Goal: Task Accomplishment & Management: Complete application form

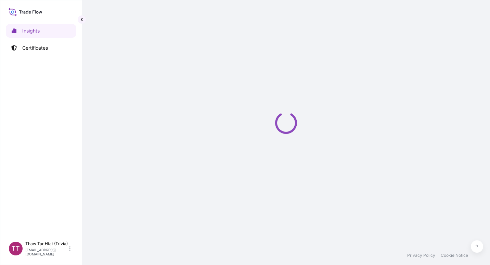
select select "2025"
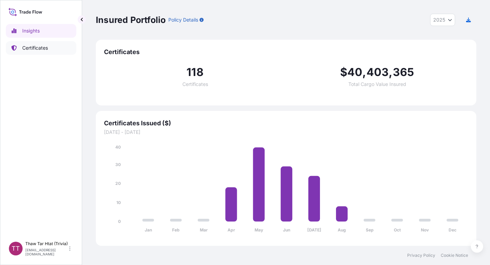
click at [33, 49] on p "Certificates" at bounding box center [35, 47] width 26 height 7
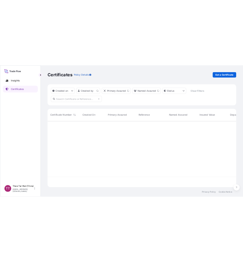
scroll to position [132, 375]
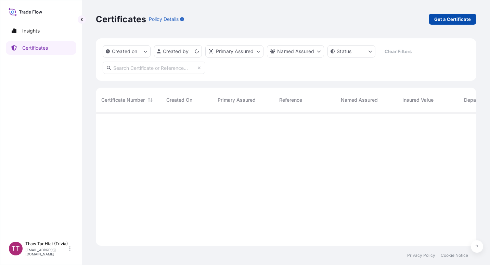
click at [455, 16] on p "Get a Certificate" at bounding box center [452, 19] width 37 height 7
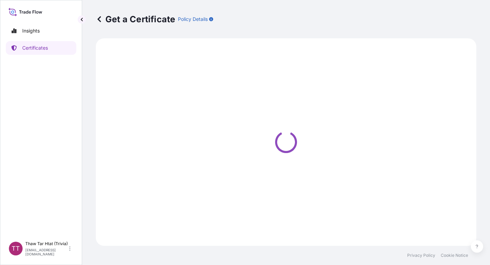
select select "Sea"
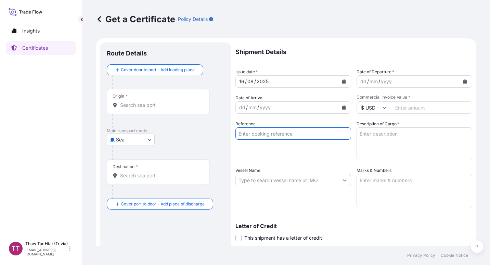
click at [273, 136] on input "Reference" at bounding box center [293, 133] width 116 height 12
paste input "TTF-2025110"
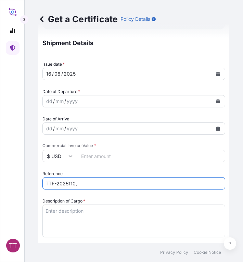
scroll to position [187, 0]
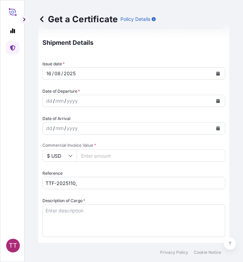
click at [85, 127] on div "dd / mm / yyyy" at bounding box center [128, 128] width 170 height 12
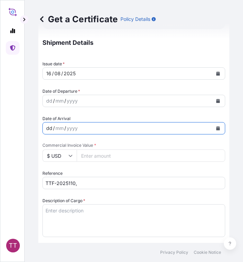
click at [81, 187] on input "TTF-2025110," at bounding box center [133, 183] width 183 height 12
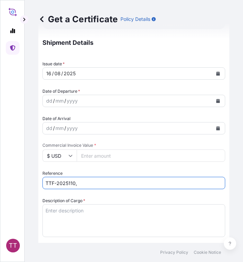
paste input "MEDUJL958876"
type input "TTF-2025110, MEDUJL958876"
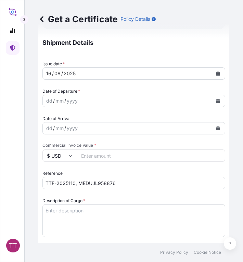
scroll to position [245, 0]
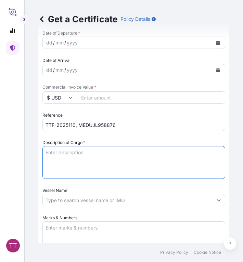
click at [60, 153] on textarea "Description of Cargo *" at bounding box center [133, 162] width 183 height 33
paste textarea "Fertilizer"
click at [75, 161] on textarea "Fertilizer" at bounding box center [133, 162] width 183 height 33
paste textarea "Ammonium Sulphate Fertilizer N : 20.5 % Min, S : 23.5 % Min ( 1,250 Kg / PP Bag…"
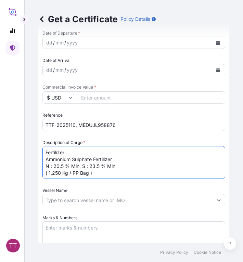
type textarea "Fertilizer Ammonium Sulphate Fertilizer N : 20.5 % Min, S : 23.5 % Min ( 1,250 …"
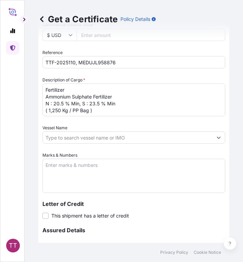
scroll to position [311, 0]
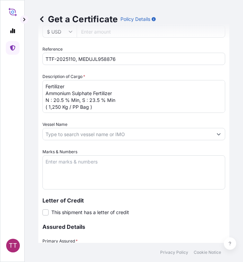
click at [75, 168] on textarea "Marks & Numbers" at bounding box center [133, 172] width 183 height 34
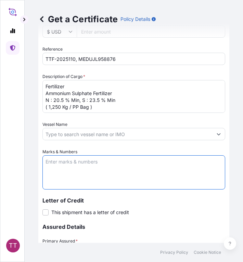
paste textarea "Myanma Awba Industries Co.,Ltd [STREET_ADDRESS][PERSON_NAME],"
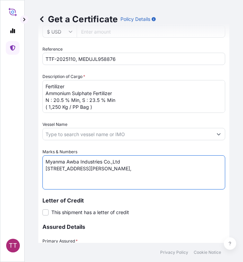
click at [174, 177] on textarea "Myanma Awba Industries Co.,Ltd [STREET_ADDRESS][PERSON_NAME]," at bounding box center [133, 172] width 183 height 34
paste textarea "[GEOGRAPHIC_DATA], [GEOGRAPHIC_DATA]."
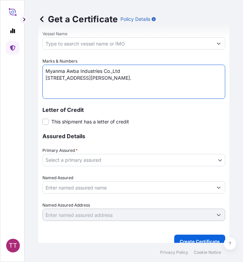
type textarea "Myanma Awba Industries Co.,Ltd [STREET_ADDRESS][PERSON_NAME]."
click at [130, 158] on body "TT Get a Certificate Policy Details Route Details Cover door to port - Add load…" at bounding box center [121, 131] width 243 height 262
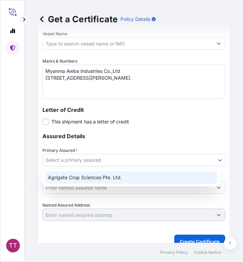
click at [90, 176] on div "Agrigate Crop Sciences Pte. Ltd." at bounding box center [131, 177] width 172 height 12
select select "31456"
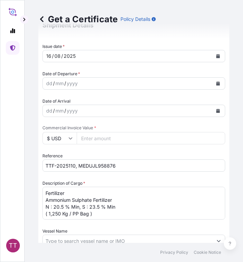
scroll to position [199, 0]
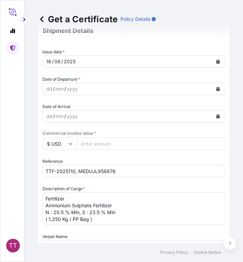
click at [101, 144] on input "Commercial Invoice Value *" at bounding box center [151, 144] width 148 height 12
paste input "1203675"
type input "1203675"
click at [52, 143] on input "$ USD" at bounding box center [59, 144] width 34 height 12
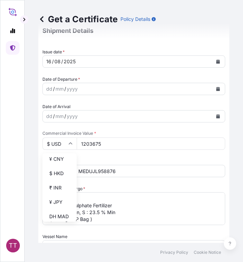
scroll to position [111, 0]
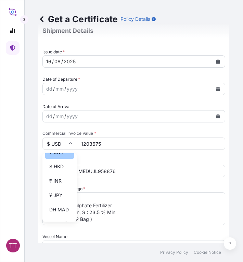
click at [54, 159] on div "¥ CNY" at bounding box center [59, 152] width 29 height 13
type input "¥ CNY"
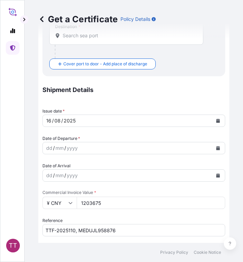
scroll to position [140, 0]
click at [216, 119] on icon "Calendar" at bounding box center [218, 120] width 4 height 4
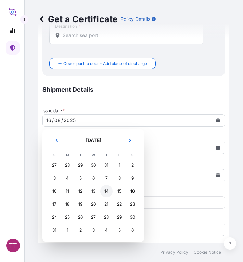
click at [110, 192] on div "14" at bounding box center [106, 191] width 12 height 12
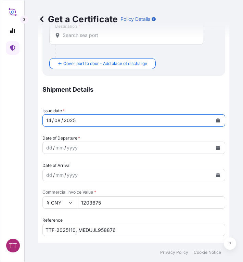
click at [217, 148] on button "Calendar" at bounding box center [217, 147] width 11 height 11
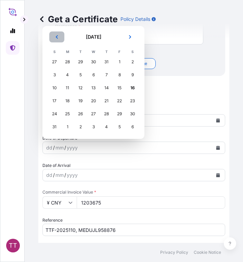
click at [54, 38] on button "Previous" at bounding box center [56, 36] width 15 height 11
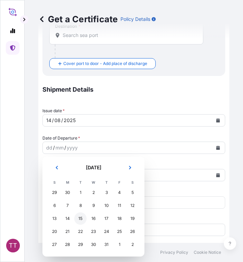
click at [79, 219] on div "15" at bounding box center [80, 218] width 12 height 12
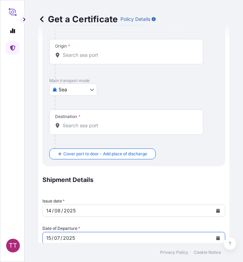
scroll to position [0, 0]
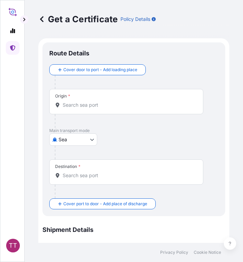
click at [67, 105] on input "Origin *" at bounding box center [129, 105] width 132 height 7
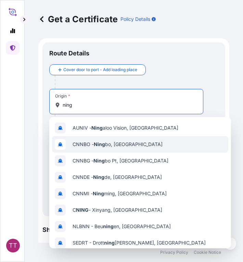
click at [109, 145] on span "CNNBO - Ning bo, China" at bounding box center [118, 144] width 90 height 7
type input "CNNBO - Ningbo, China"
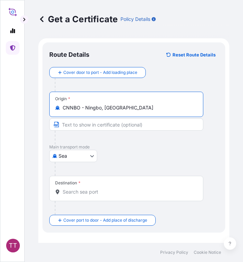
click at [125, 109] on input "CNNBO - Ningbo, China" at bounding box center [129, 107] width 132 height 7
drag, startPoint x: 125, startPoint y: 109, endPoint x: 67, endPoint y: 109, distance: 57.8
click at [67, 109] on input "CNNBO - Ningbo, China" at bounding box center [129, 107] width 132 height 7
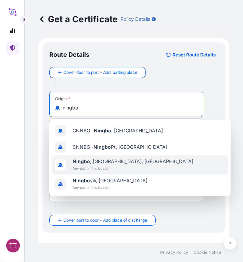
click at [165, 161] on div "Ningbo , Zhejiang, China Any port in this location" at bounding box center [140, 164] width 176 height 19
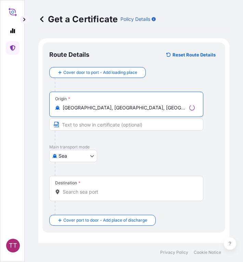
type input "[GEOGRAPHIC_DATA], [GEOGRAPHIC_DATA], [GEOGRAPHIC_DATA]"
click at [80, 190] on input "Destination *" at bounding box center [129, 191] width 132 height 7
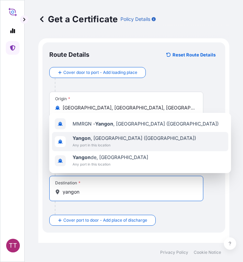
click at [116, 132] on div "Yangon , Myanmar (Burma) Any port in this location" at bounding box center [140, 141] width 176 height 19
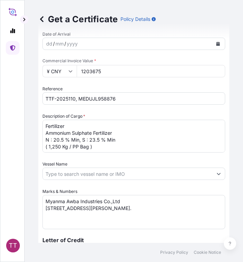
scroll to position [441, 0]
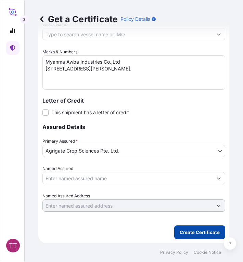
type input "[GEOGRAPHIC_DATA], [GEOGRAPHIC_DATA] ([GEOGRAPHIC_DATA])"
click at [183, 229] on p "Create Certificate" at bounding box center [200, 232] width 40 height 7
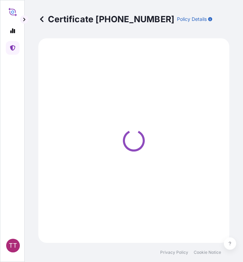
select select "Sea"
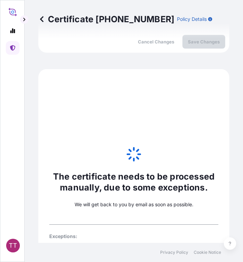
scroll to position [100, 0]
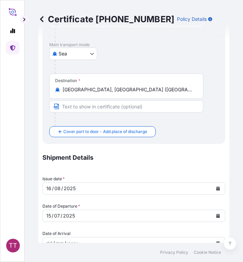
click at [39, 20] on icon at bounding box center [41, 19] width 7 height 7
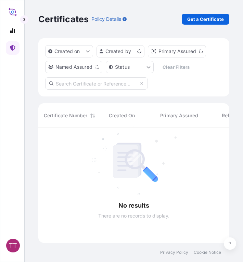
scroll to position [114, 186]
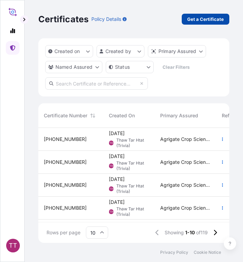
click at [205, 16] on p "Get a Certificate" at bounding box center [205, 19] width 37 height 7
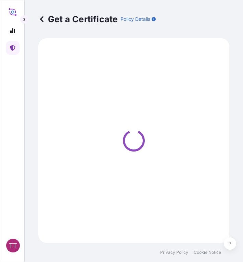
select select "Sea"
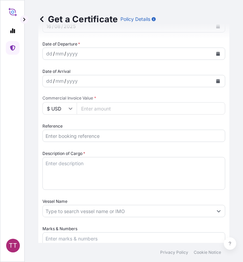
scroll to position [235, 0]
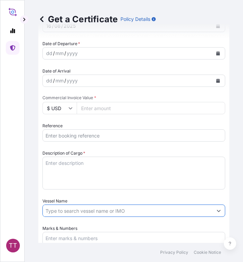
click at [62, 211] on input "Vessel Name" at bounding box center [128, 211] width 170 height 12
click at [67, 234] on textarea "Marks & Numbers" at bounding box center [133, 249] width 183 height 34
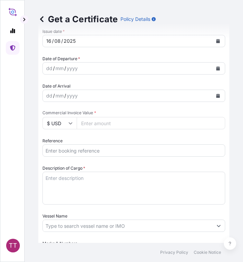
scroll to position [218, 0]
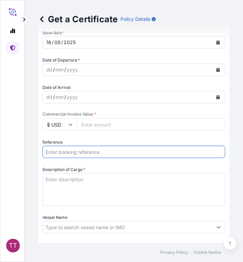
click at [52, 152] on input "Reference" at bounding box center [133, 152] width 183 height 12
paste input "TTF-2025108"
click at [81, 154] on input "TTF-2025108" at bounding box center [133, 152] width 183 height 12
paste input "ONEYHAMF45078500"
type input "TTF-2025108, ONEYHAMF45078500"
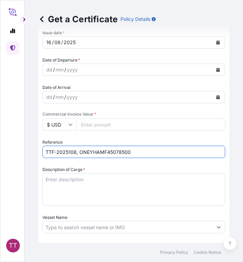
click at [58, 180] on textarea "Description of Cargo *" at bounding box center [133, 189] width 183 height 33
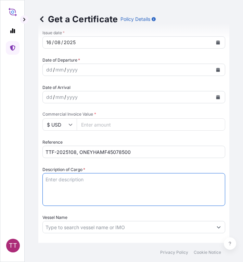
paste textarea "Fertilizer"
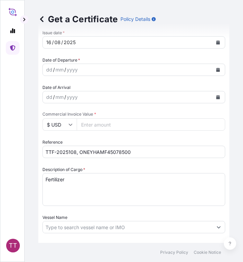
click at [79, 178] on textarea "Fertilizer" at bounding box center [133, 189] width 183 height 33
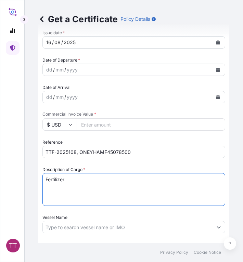
paste textarea "Nitrophoska ( R ) (15+15+15) N : 15%, P2O5 : 15%, K2O : 15% ( Bulk )"
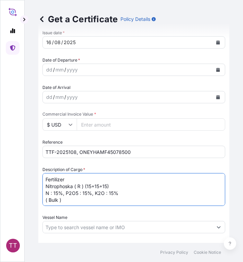
type textarea "Fertilizer Nitrophoska ( R ) (15+15+15) N : 15%, P2O5 : 15%, K2O : 15% ( Bulk )"
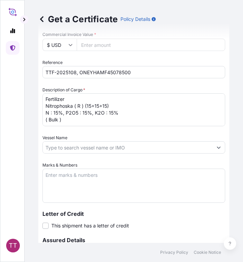
scroll to position [299, 0]
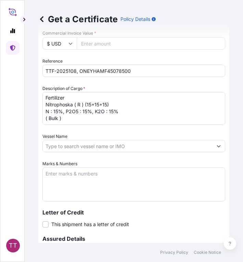
click at [93, 166] on div "Marks & Numbers" at bounding box center [133, 180] width 183 height 41
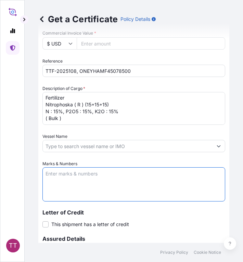
click at [82, 174] on textarea "Marks & Numbers" at bounding box center [133, 184] width 183 height 34
paste textarea "Myanma San Pya Crop Nutrition Co., Ltd. No. (95/A), Kyaik Wine Pagoda Road,"
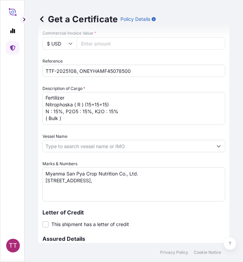
click at [144, 180] on textarea "Myanma San Pya Crop Nutrition Co., Ltd. No. (95/A), Kyaik Wine Pagoda Road," at bounding box center [133, 184] width 183 height 34
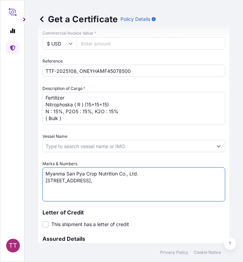
paste textarea "Mayangone Township"
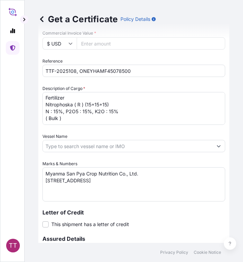
click at [195, 180] on textarea "Myanma San Pya Crop Nutrition Co., Ltd. No. (95/A), Kyaik Wine Pagoda Road,Maya…" at bounding box center [133, 184] width 183 height 34
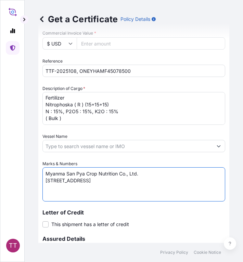
paste textarea "[GEOGRAPHIC_DATA], [GEOGRAPHIC_DATA]."
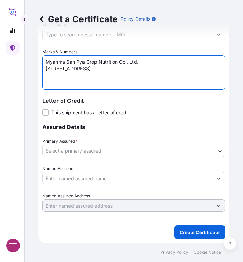
type textarea "Myanma San Pya Crop Nutrition Co., Ltd. No. (95/A), Kyaik Wine Pagoda Road,Maya…"
click at [133, 151] on body "TT Get a Certificate Policy Details Route Details Cover door to port - Add load…" at bounding box center [121, 131] width 243 height 262
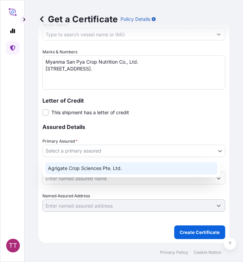
click at [105, 172] on div "Agrigate Crop Sciences Pte. Ltd." at bounding box center [131, 168] width 172 height 12
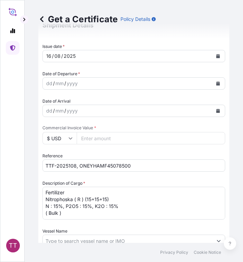
scroll to position [203, 0]
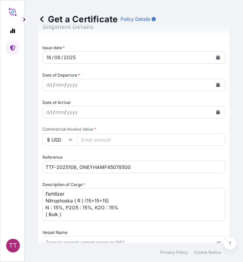
click at [89, 139] on input "Commercial Invoice Value *" at bounding box center [151, 139] width 148 height 12
paste input "260617.5"
type input "260617.5"
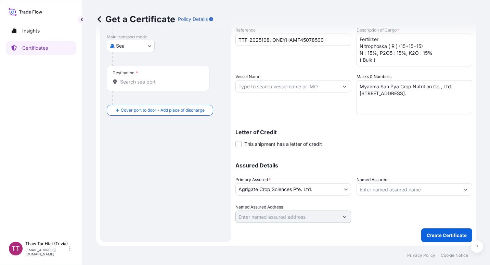
scroll to position [0, 0]
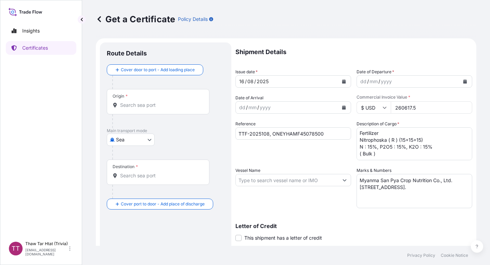
click at [342, 108] on icon "Calendar" at bounding box center [344, 107] width 4 height 4
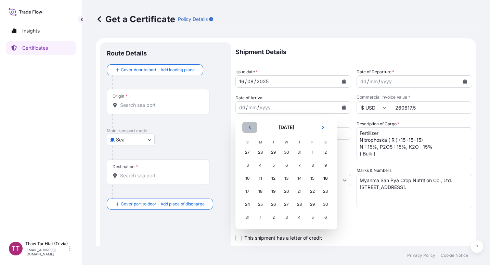
click at [245, 130] on button "Previous" at bounding box center [249, 127] width 15 height 11
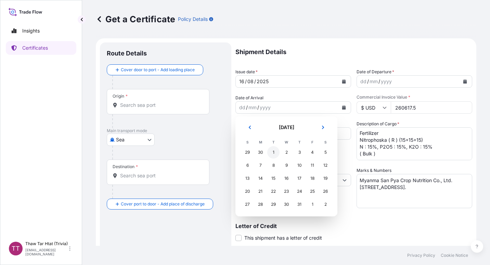
click at [276, 155] on div "1" at bounding box center [273, 152] width 12 height 12
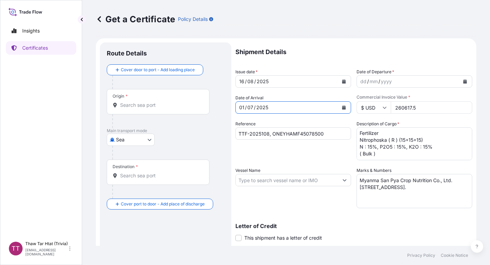
click at [144, 105] on input "Origin *" at bounding box center [160, 105] width 81 height 7
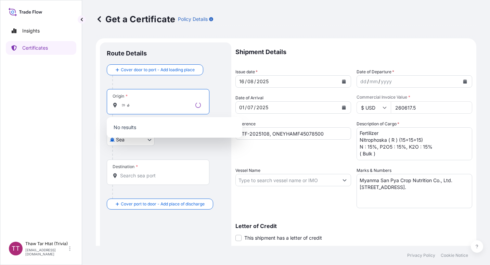
type input "ဘ"
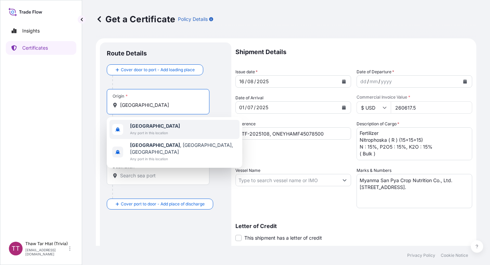
type input "belgium"
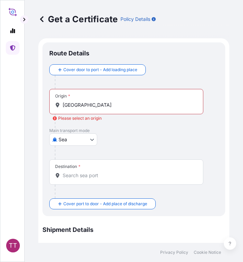
click at [74, 105] on input "belgium" at bounding box center [129, 105] width 132 height 7
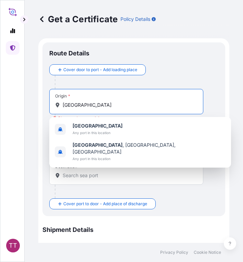
drag, startPoint x: 86, startPoint y: 106, endPoint x: 32, endPoint y: 102, distance: 53.8
click at [32, 102] on div "Get a Certificate Policy Details Route Details Cover door to port - Add loading…" at bounding box center [134, 121] width 218 height 243
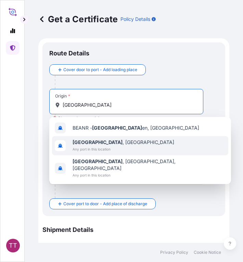
click at [95, 147] on span "Any port in this location" at bounding box center [124, 149] width 102 height 7
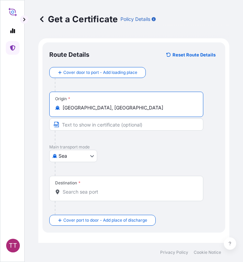
type input "[GEOGRAPHIC_DATA], [GEOGRAPHIC_DATA]"
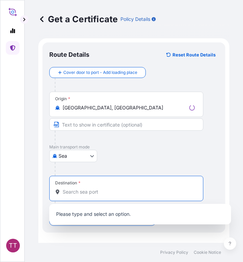
click at [78, 194] on input "Destination *" at bounding box center [129, 191] width 132 height 7
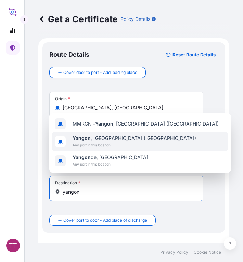
click at [95, 136] on span "[GEOGRAPHIC_DATA] , [GEOGRAPHIC_DATA] ([GEOGRAPHIC_DATA])" at bounding box center [134, 138] width 123 height 7
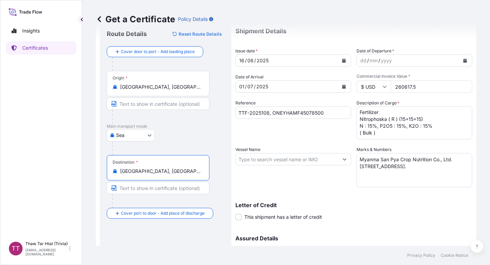
scroll to position [22, 0]
type input "[GEOGRAPHIC_DATA], [GEOGRAPHIC_DATA] ([GEOGRAPHIC_DATA])"
click at [463, 60] on icon "Calendar" at bounding box center [465, 59] width 4 height 4
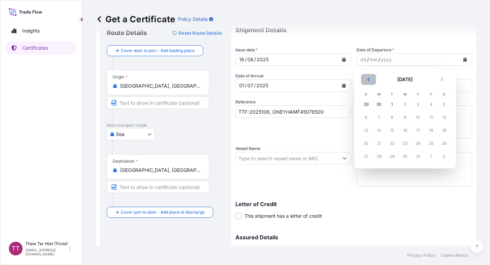
click at [366, 78] on icon "Previous" at bounding box center [368, 79] width 4 height 4
click at [392, 101] on div "1" at bounding box center [392, 104] width 12 height 12
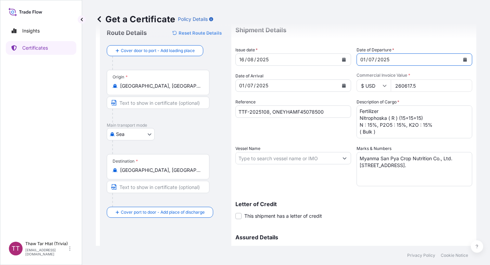
click at [276, 84] on div "01 / 07 / 2025" at bounding box center [287, 85] width 103 height 12
click at [342, 86] on icon "Calendar" at bounding box center [344, 85] width 4 height 4
click at [271, 87] on div "01 / 07 / 2025" at bounding box center [287, 85] width 103 height 12
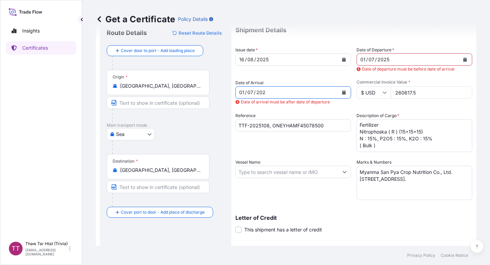
scroll to position [29, 0]
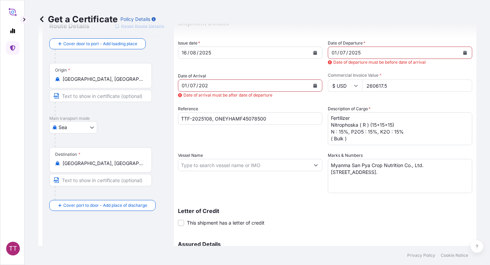
click at [281, 122] on input "TTF-2025108, ONEYHAMF45078500" at bounding box center [250, 118] width 144 height 12
click at [313, 84] on icon "Calendar" at bounding box center [315, 85] width 4 height 4
click at [463, 52] on icon "Calendar" at bounding box center [465, 53] width 4 height 4
click at [313, 87] on icon "Calendar" at bounding box center [315, 85] width 4 height 4
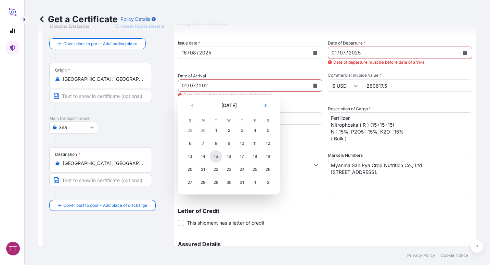
click at [219, 157] on div "15" at bounding box center [216, 156] width 12 height 12
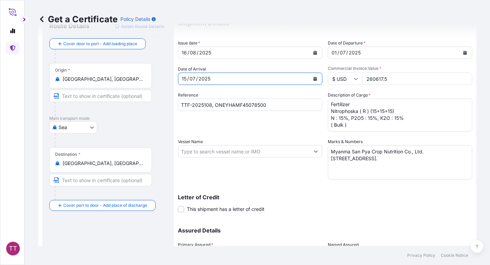
click at [248, 79] on div "15 / 07 / 2025" at bounding box center [243, 79] width 131 height 12
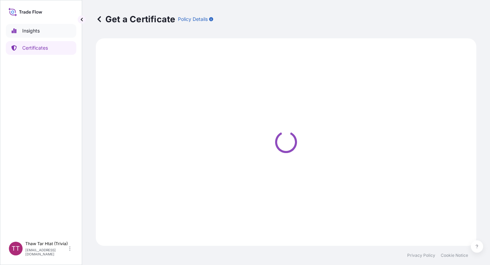
click at [40, 29] on p "Insights" at bounding box center [30, 30] width 17 height 7
select select "2025"
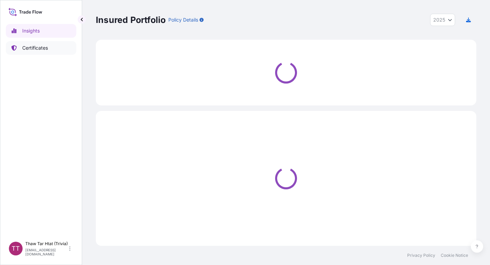
click at [45, 42] on link "Certificates" at bounding box center [41, 48] width 70 height 14
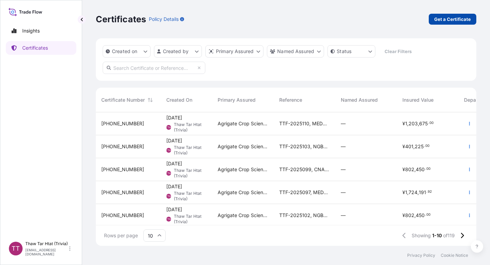
click at [453, 14] on link "Get a Certificate" at bounding box center [453, 19] width 48 height 11
select select "Sea"
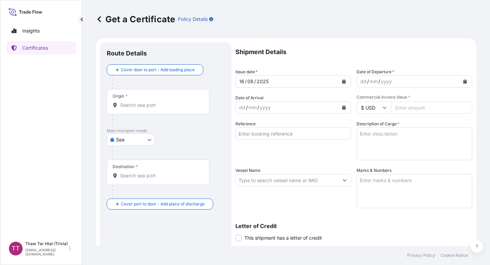
click at [407, 104] on input "Commercial Invoice Value *" at bounding box center [431, 107] width 81 height 12
paste input "260617.5"
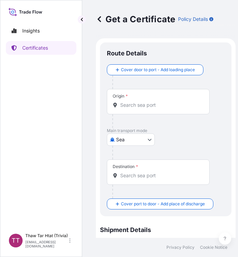
type input "260617.5"
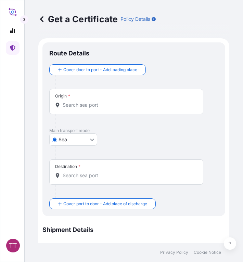
click at [86, 105] on input "Origin *" at bounding box center [129, 105] width 132 height 7
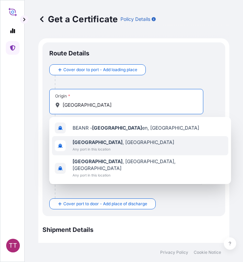
click at [91, 143] on b "[GEOGRAPHIC_DATA]" at bounding box center [98, 142] width 50 height 6
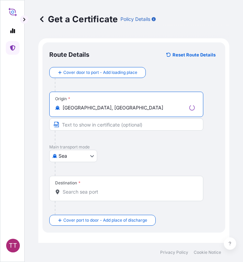
scroll to position [52, 0]
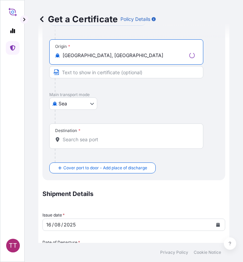
type input "[GEOGRAPHIC_DATA], [GEOGRAPHIC_DATA]"
click at [73, 141] on input "Destination *" at bounding box center [129, 139] width 132 height 7
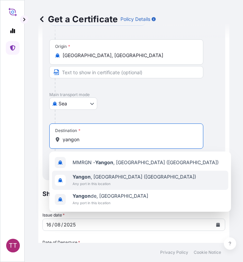
click at [99, 176] on span "[GEOGRAPHIC_DATA] , [GEOGRAPHIC_DATA] ([GEOGRAPHIC_DATA])" at bounding box center [134, 176] width 123 height 7
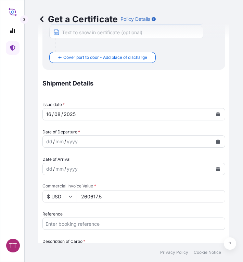
scroll to position [182, 0]
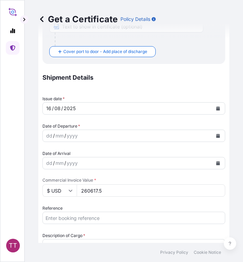
type input "[GEOGRAPHIC_DATA], [GEOGRAPHIC_DATA] ([GEOGRAPHIC_DATA])"
click at [216, 135] on icon "Calendar" at bounding box center [218, 136] width 4 height 4
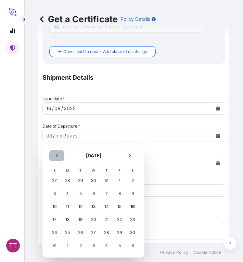
click at [55, 154] on icon "Previous" at bounding box center [57, 156] width 4 height 4
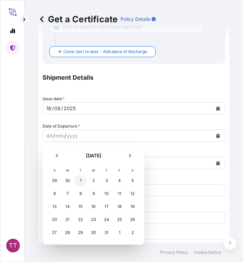
click at [86, 182] on div "1" at bounding box center [80, 180] width 12 height 12
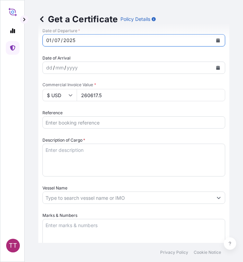
scroll to position [278, 0]
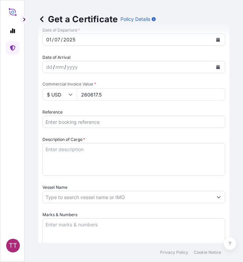
click at [96, 121] on input "Reference" at bounding box center [133, 122] width 183 height 12
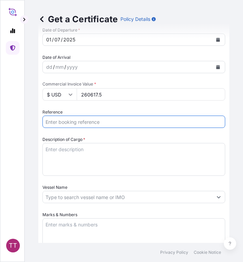
click at [96, 121] on input "Reference" at bounding box center [133, 122] width 183 height 12
paste input "TTF-2025108"
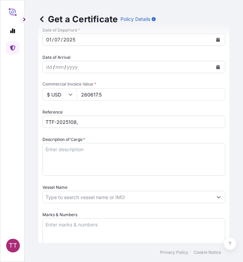
click at [91, 122] on input "TTF-2025108," at bounding box center [133, 122] width 183 height 12
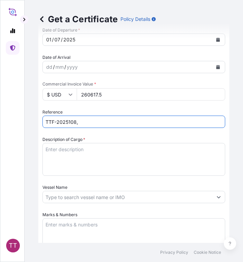
paste input "ONEYHAMF45078500"
type input "TTF-2025108, ONEYHAMF45078500"
click at [67, 154] on textarea "Description of Cargo *" at bounding box center [133, 159] width 183 height 33
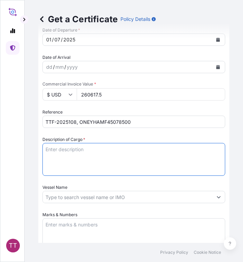
paste textarea "Fertilizer"
click at [93, 156] on textarea "Fertilizer" at bounding box center [133, 159] width 183 height 33
paste textarea "Nitrophoska ( R ) (15+15+15) N : 15%, P2O5 : 15%, K2O : 15% ( Bulk )"
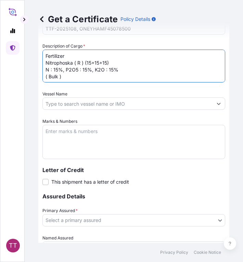
scroll to position [376, 0]
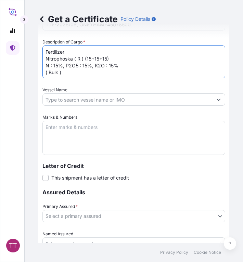
type textarea "Fertilizer Nitrophoska ( R ) (15+15+15) N : 15%, P2O5 : 15%, K2O : 15% ( Bulk )"
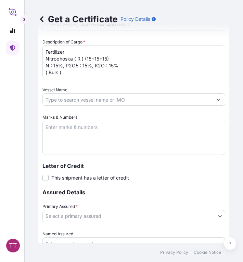
click at [65, 125] on textarea "Marks & Numbers" at bounding box center [133, 138] width 183 height 34
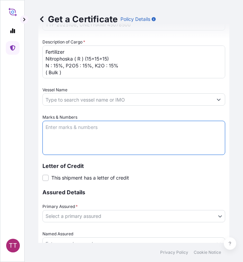
paste textarea "Myanma San Pya Crop Nutrition Co., Ltd. [STREET_ADDRESS]"
click at [103, 141] on textarea "Myanma San Pya Crop Nutrition Co., Ltd. [STREET_ADDRESS]" at bounding box center [133, 138] width 183 height 34
paste textarea "[GEOGRAPHIC_DATA], [GEOGRAPHIC_DATA]."
type textarea "Myanma San Pya Crop Nutrition Co., Ltd. [STREET_ADDRESS]."
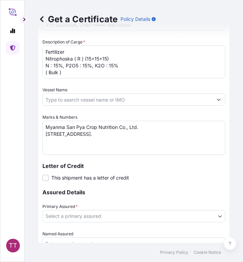
scroll to position [427, 0]
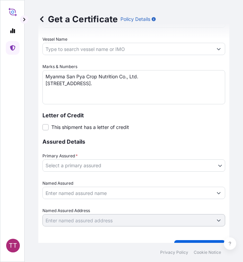
click at [68, 168] on body "TT Get a Certificate Policy Details Route Details Reset Route Details Cover doo…" at bounding box center [121, 131] width 243 height 262
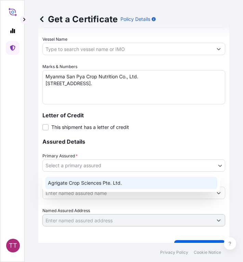
click at [75, 184] on div "Agrigate Crop Sciences Pte. Ltd." at bounding box center [131, 183] width 172 height 12
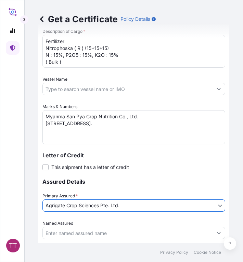
scroll to position [441, 0]
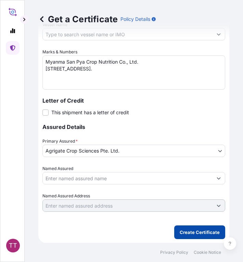
click at [183, 232] on p "Create Certificate" at bounding box center [200, 232] width 40 height 7
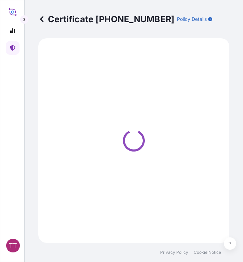
select select "Sea"
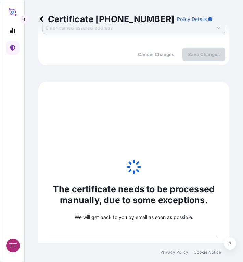
scroll to position [698, 0]
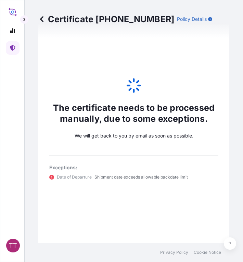
click at [44, 19] on icon at bounding box center [41, 19] width 7 height 7
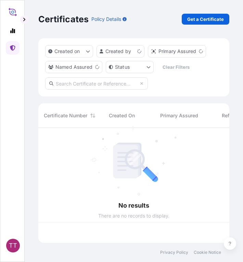
scroll to position [114, 186]
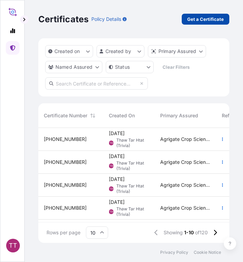
click at [208, 18] on p "Get a Certificate" at bounding box center [205, 19] width 37 height 7
select select "Sea"
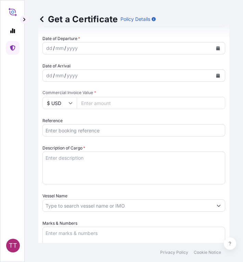
scroll to position [240, 0]
click at [80, 132] on input "Reference" at bounding box center [133, 130] width 183 height 12
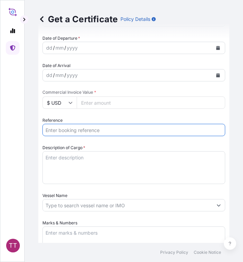
paste input "TTF-2025109"
click at [95, 128] on input "TTF-2025109," at bounding box center [133, 130] width 183 height 12
drag, startPoint x: 79, startPoint y: 134, endPoint x: 86, endPoint y: 131, distance: 8.1
click at [79, 134] on input "TTF-2025109," at bounding box center [133, 130] width 183 height 12
paste input "MEDUOT125400"
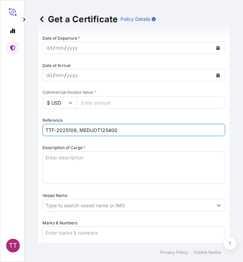
type input "TTF-2025109, MEDUOT125400"
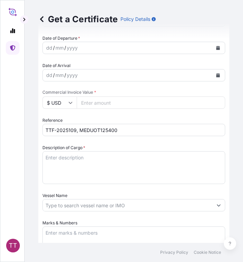
click at [66, 158] on textarea "Description of Cargo *" at bounding box center [133, 167] width 183 height 33
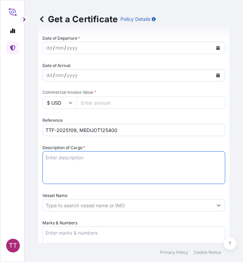
paste textarea "Fertilizer"
click at [93, 166] on textarea "Fertilizer" at bounding box center [133, 167] width 183 height 33
paste textarea "Ammonium Sulphate Fertilizer N : 20.5 % Min, S : 23.5 % Min ( 1,250 Kg / PP Bag…"
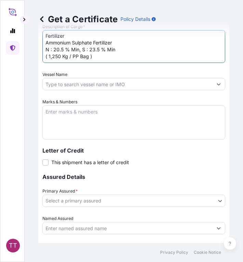
scroll to position [363, 0]
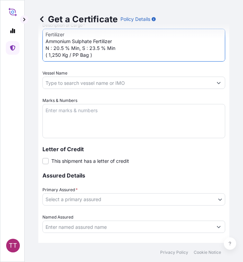
type textarea "Fertilizer Ammonium Sulphate Fertilizer N : 20.5 % Min, S : 23.5 % Min ( 1,250 …"
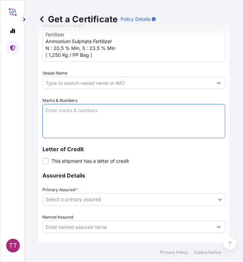
click at [59, 115] on textarea "Marks & Numbers" at bounding box center [133, 121] width 183 height 34
paste textarea "Myanma Awba Industries Co.,Ltd [STREET_ADDRESS][PERSON_NAME],"
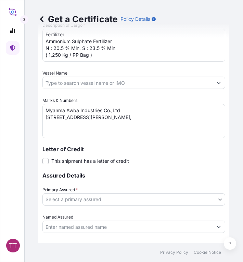
click at [188, 133] on textarea "Myanma Awba Industries Co.,Ltd [STREET_ADDRESS][PERSON_NAME]," at bounding box center [133, 121] width 183 height 34
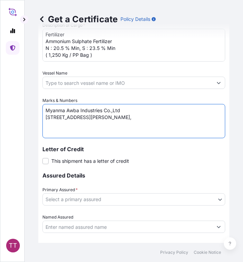
paste textarea "[GEOGRAPHIC_DATA], [GEOGRAPHIC_DATA]."
type textarea "Myanma Awba Industries Co.,Ltd [STREET_ADDRESS][PERSON_NAME]."
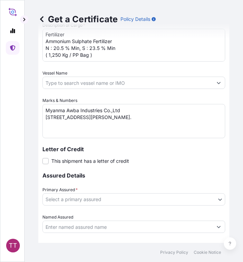
click at [67, 198] on body "TT Get a Certificate Policy Details Route Details Cover door to port - Add load…" at bounding box center [121, 131] width 243 height 262
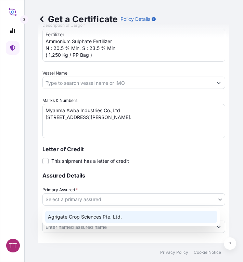
click at [79, 219] on div "Agrigate Crop Sciences Pte. Ltd." at bounding box center [131, 217] width 172 height 12
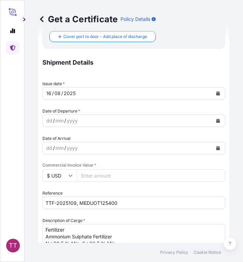
scroll to position [184, 0]
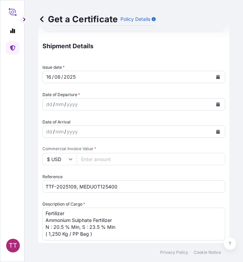
click at [216, 102] on icon "Calendar" at bounding box center [218, 104] width 4 height 4
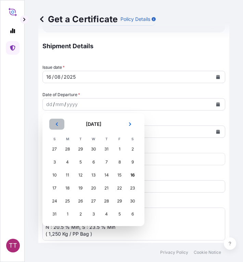
click at [57, 126] on icon "Previous" at bounding box center [57, 124] width 4 height 4
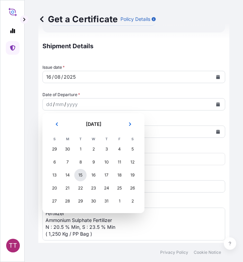
click at [82, 175] on div "15" at bounding box center [80, 175] width 12 height 12
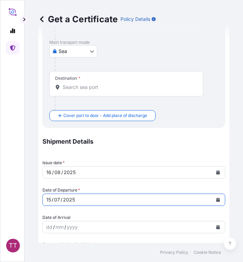
scroll to position [0, 0]
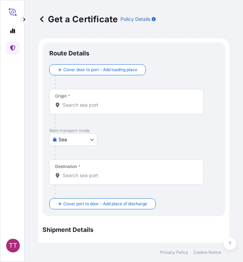
click at [74, 109] on div "Origin *" at bounding box center [126, 101] width 154 height 25
click at [74, 108] on input "Origin *" at bounding box center [129, 105] width 132 height 7
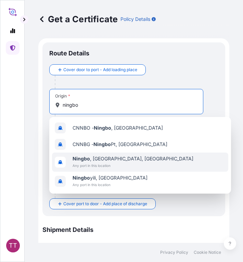
click at [92, 161] on span "[GEOGRAPHIC_DATA] , [GEOGRAPHIC_DATA], [GEOGRAPHIC_DATA]" at bounding box center [133, 158] width 121 height 7
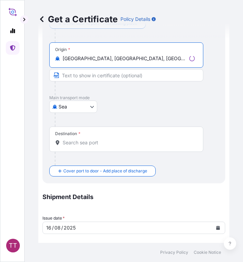
scroll to position [51, 0]
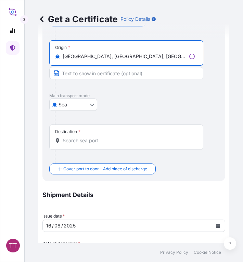
type input "[GEOGRAPHIC_DATA], [GEOGRAPHIC_DATA], [GEOGRAPHIC_DATA]"
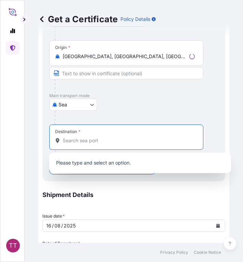
click at [87, 141] on input "Destination *" at bounding box center [129, 140] width 132 height 7
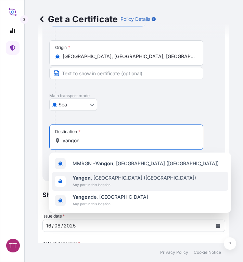
click at [106, 182] on span "Any port in this location" at bounding box center [134, 184] width 123 height 7
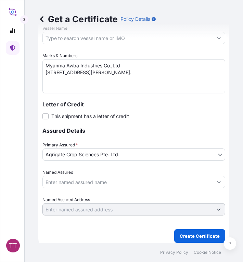
scroll to position [441, 0]
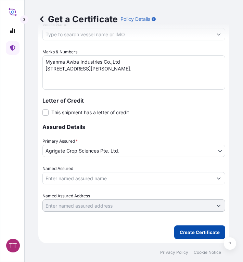
type input "[GEOGRAPHIC_DATA], [GEOGRAPHIC_DATA] ([GEOGRAPHIC_DATA])"
click at [180, 234] on p "Create Certificate" at bounding box center [200, 232] width 40 height 7
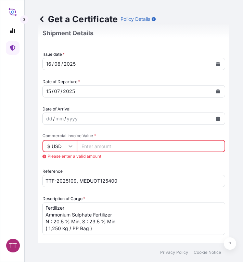
scroll to position [243, 0]
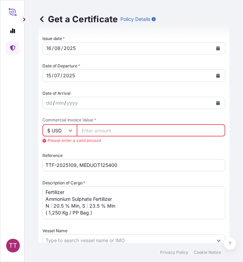
click at [98, 128] on input "Commercial Invoice Value *" at bounding box center [151, 130] width 148 height 12
paste input "802450"
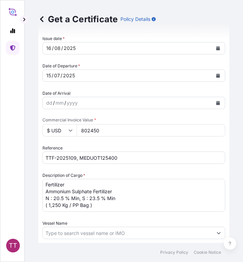
type input "802450"
click at [62, 133] on input "$ USD" at bounding box center [59, 130] width 34 height 12
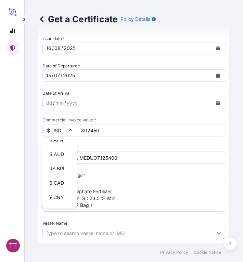
scroll to position [54, 0]
click at [63, 202] on div "¥ CNY" at bounding box center [59, 195] width 29 height 13
type input "¥ CNY"
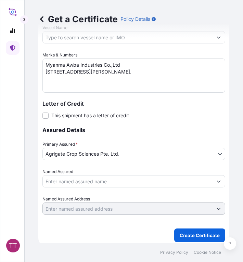
scroll to position [441, 0]
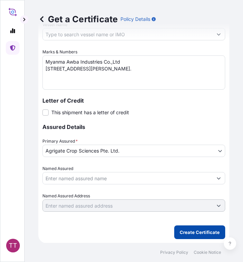
click at [180, 232] on p "Create Certificate" at bounding box center [200, 232] width 40 height 7
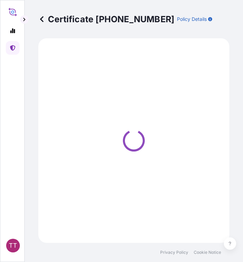
select select "Sea"
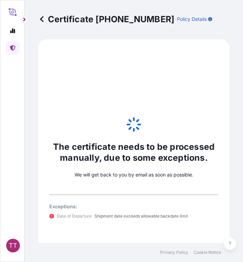
scroll to position [698, 0]
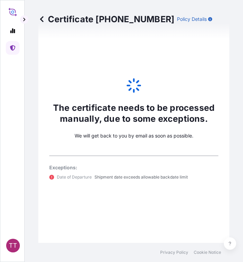
click at [42, 18] on icon at bounding box center [41, 19] width 3 height 6
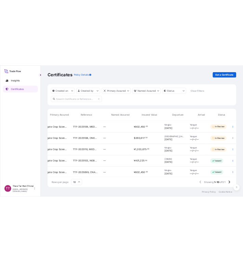
scroll to position [0, 141]
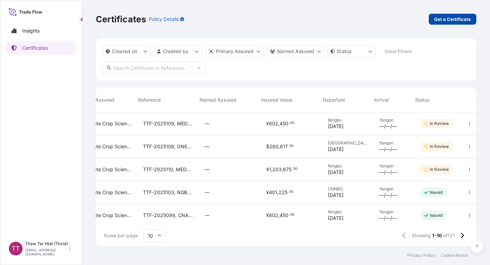
click at [448, 18] on p "Get a Certificate" at bounding box center [452, 19] width 37 height 7
select select "Sea"
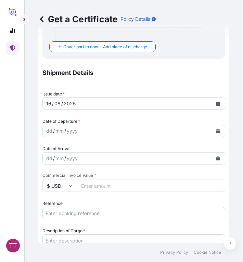
scroll to position [160, 0]
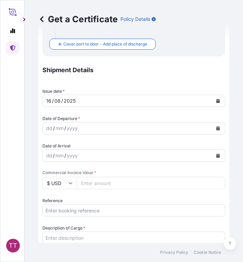
click at [66, 214] on input "Reference" at bounding box center [133, 210] width 183 height 12
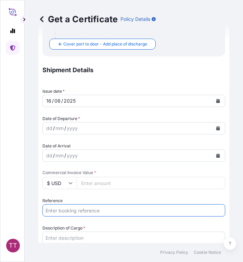
paste input "TTF-2025110"
type input "TTF-2025110"
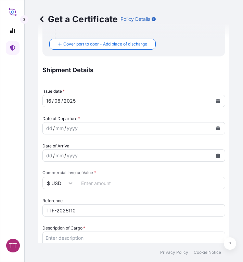
click at [101, 205] on input "TTF-2025110" at bounding box center [133, 210] width 183 height 12
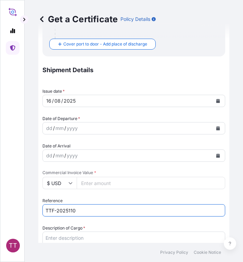
click at [135, 210] on input "TTF-2025110" at bounding box center [133, 210] width 183 height 12
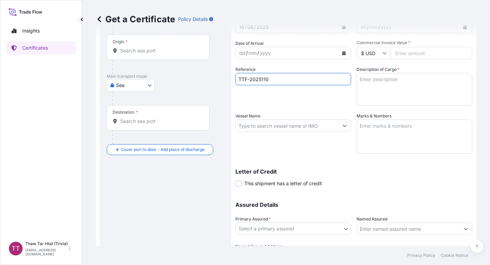
scroll to position [0, 0]
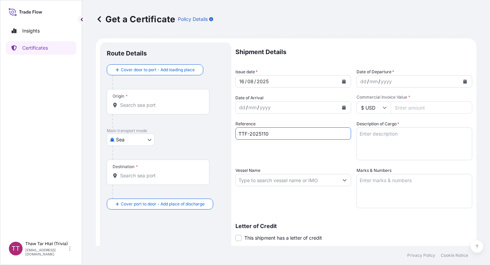
click at [96, 20] on icon at bounding box center [99, 19] width 7 height 7
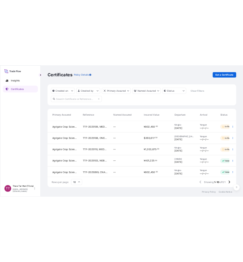
scroll to position [0, 112]
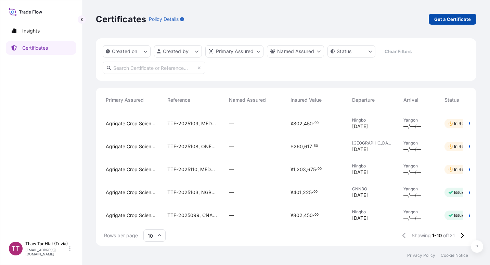
click at [450, 18] on p "Get a Certificate" at bounding box center [452, 19] width 37 height 7
select select "Sea"
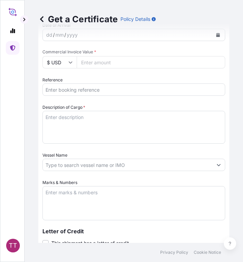
scroll to position [280, 0]
click at [54, 88] on input "Reference" at bounding box center [133, 90] width 183 height 12
paste input "TTF-2025111"
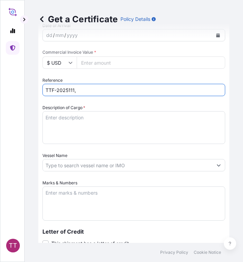
click at [81, 91] on input "TTF-2025111," at bounding box center [133, 90] width 183 height 12
paste input "MEDUJL763219"
type input "TTF-2025111, MEDUJL763219"
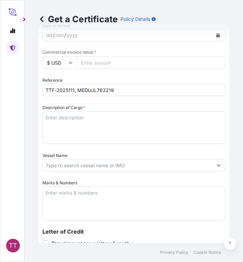
click at [64, 120] on textarea "Description of Cargo *" at bounding box center [133, 127] width 183 height 33
click at [63, 127] on textarea "Description of Cargo *" at bounding box center [133, 127] width 183 height 33
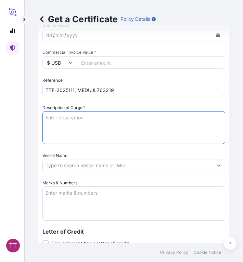
paste textarea "Fertilizer"
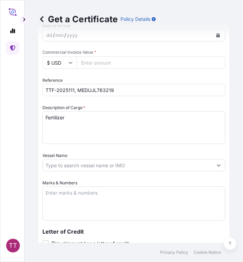
click at [81, 124] on textarea "Fertilizer" at bounding box center [133, 127] width 183 height 33
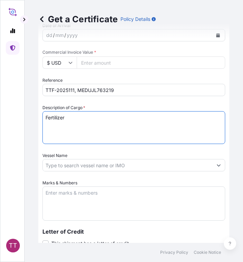
click at [73, 119] on textarea "Fertilizer" at bounding box center [133, 127] width 183 height 33
paste textarea "Ammonium Sulphate Fertilizer N : 20.5 % Min, S : 23.5 % Min ( 1,250 Kg / PP Bag…"
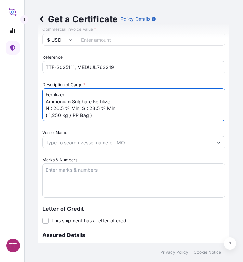
scroll to position [303, 0]
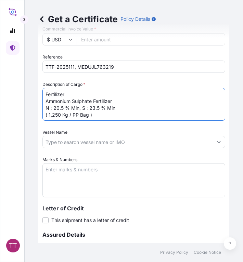
type textarea "Fertilizer Ammonium Sulphate Fertilizer N : 20.5 % Min, S : 23.5 % Min ( 1,250 …"
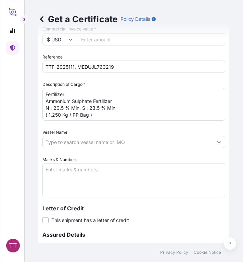
click at [84, 174] on textarea "Marks & Numbers" at bounding box center [133, 180] width 183 height 34
click at [84, 177] on textarea "Marks & Numbers" at bounding box center [133, 180] width 183 height 34
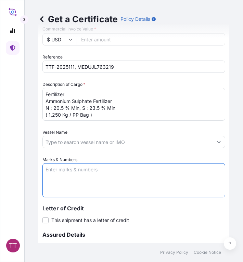
paste textarea "Myanma Awba Industries Co.,Ltd [STREET_ADDRESS][PERSON_NAME],"
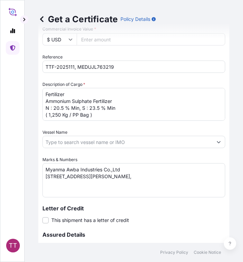
click at [180, 183] on textarea "Myanma Awba Industries Co.,Ltd [STREET_ADDRESS][PERSON_NAME]," at bounding box center [133, 180] width 183 height 34
click at [174, 184] on textarea "Myanma Awba Industries Co.,Ltd [STREET_ADDRESS][PERSON_NAME]," at bounding box center [133, 180] width 183 height 34
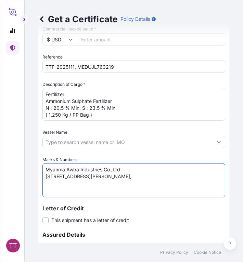
paste textarea "[GEOGRAPHIC_DATA], [GEOGRAPHIC_DATA]."
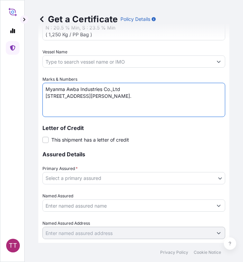
type textarea "Myanma Awba Industries Co.,Ltd [STREET_ADDRESS][PERSON_NAME]."
click at [102, 177] on body "TT Get a Certificate Policy Details Route Details Cover door to port - Add load…" at bounding box center [121, 131] width 243 height 262
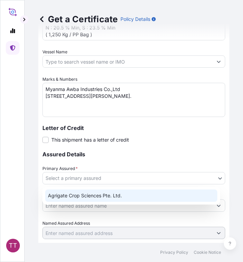
click at [93, 194] on div "Agrigate Crop Sciences Pte. Ltd." at bounding box center [131, 195] width 172 height 12
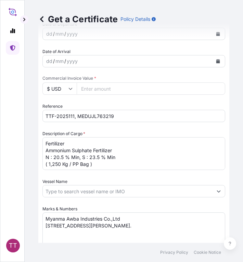
scroll to position [180, 0]
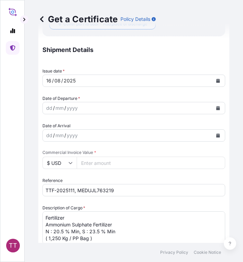
click at [99, 162] on input "Commercial Invoice Value *" at bounding box center [151, 163] width 148 height 12
paste input "1203675"
type input "1203675"
click at [63, 166] on input "$ USD" at bounding box center [59, 163] width 34 height 12
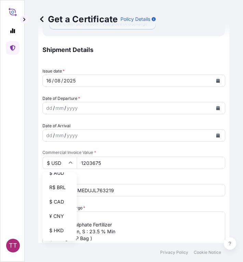
scroll to position [70, 0]
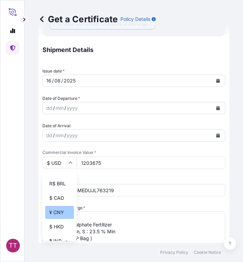
click at [56, 218] on div "¥ CNY" at bounding box center [59, 212] width 29 height 13
type input "¥ CNY"
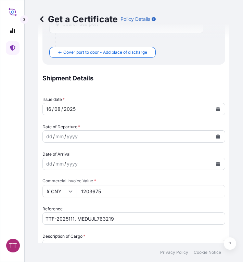
scroll to position [161, 0]
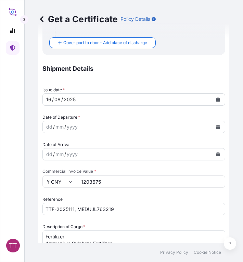
click at [216, 129] on button "Calendar" at bounding box center [217, 126] width 11 height 11
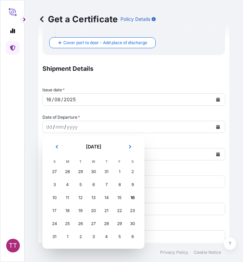
click at [58, 155] on header "[DATE]" at bounding box center [93, 149] width 91 height 16
click at [56, 147] on icon "Previous" at bounding box center [57, 147] width 4 height 4
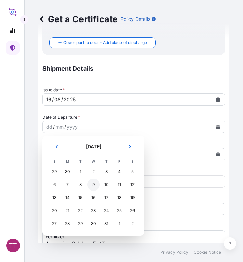
click at [95, 185] on div "9" at bounding box center [93, 185] width 12 height 12
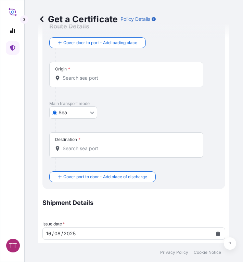
scroll to position [0, 0]
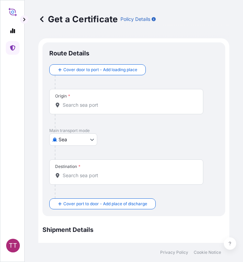
click at [66, 103] on input "Origin *" at bounding box center [129, 105] width 132 height 7
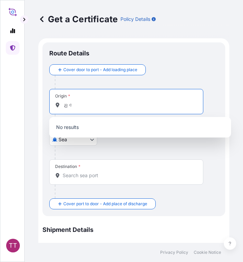
type input "ည"
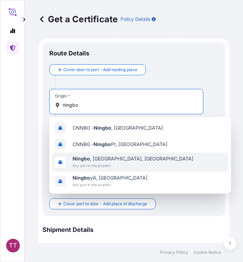
click at [105, 161] on span "[GEOGRAPHIC_DATA] , [GEOGRAPHIC_DATA], [GEOGRAPHIC_DATA]" at bounding box center [133, 158] width 121 height 7
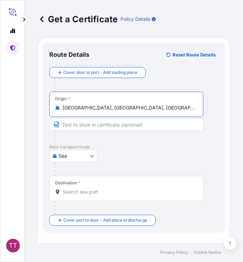
type input "[GEOGRAPHIC_DATA], [GEOGRAPHIC_DATA], [GEOGRAPHIC_DATA]"
click at [77, 191] on input "Destination *" at bounding box center [129, 191] width 132 height 7
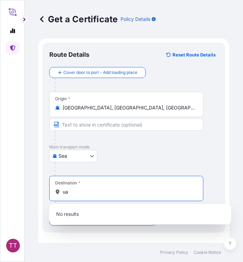
type input "u"
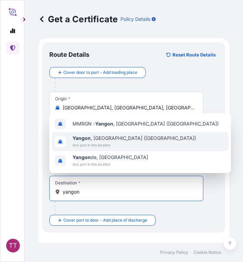
click at [87, 143] on span "Any port in this location" at bounding box center [134, 145] width 123 height 7
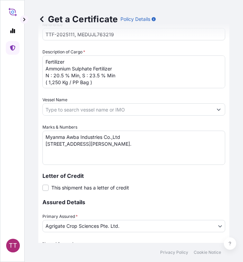
scroll to position [441, 0]
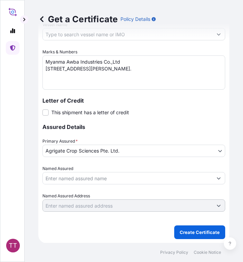
type input "[GEOGRAPHIC_DATA], [GEOGRAPHIC_DATA] ([GEOGRAPHIC_DATA])"
click at [193, 233] on p "Create Certificate" at bounding box center [200, 232] width 40 height 7
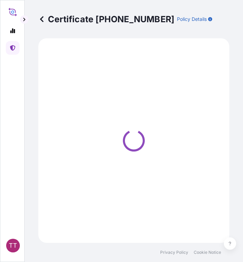
select select "Sea"
select select "31456"
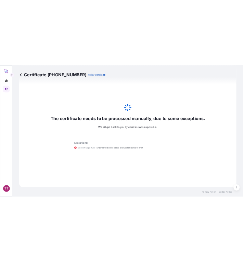
scroll to position [698, 0]
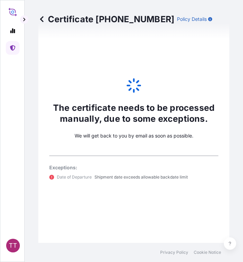
click at [43, 17] on icon at bounding box center [41, 19] width 3 height 6
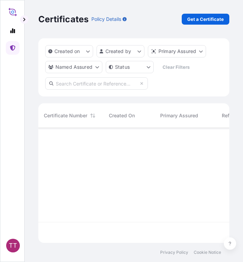
scroll to position [114, 186]
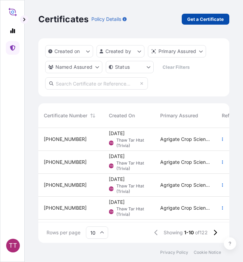
click at [200, 22] on p "Get a Certificate" at bounding box center [205, 19] width 37 height 7
select select "Sea"
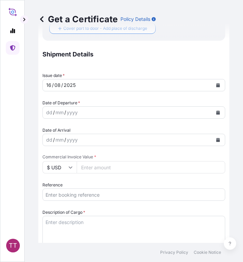
scroll to position [178, 0]
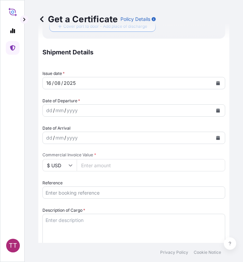
click at [67, 193] on input "Reference" at bounding box center [133, 192] width 183 height 12
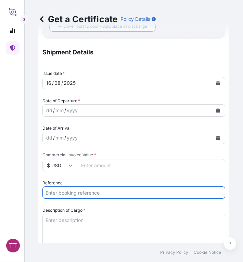
paste input "TTF-2025118"
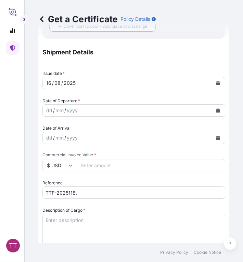
click at [81, 190] on input "TTF-2025118," at bounding box center [133, 192] width 183 height 12
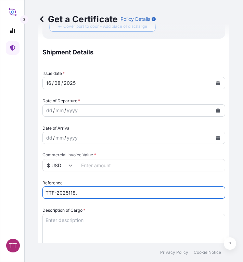
paste input "MEDUOT125418"
type input "TTF-2025118, MEDUOT125418"
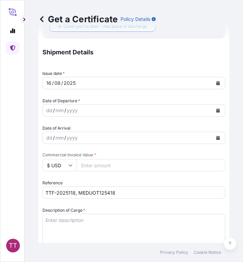
click at [56, 222] on textarea "Description of Cargo *" at bounding box center [133, 230] width 183 height 33
paste textarea "Fertilizer"
click at [56, 218] on textarea "Fertilizer" at bounding box center [133, 230] width 183 height 33
click at [77, 225] on textarea "Fertilizer" at bounding box center [133, 230] width 183 height 33
paste textarea "Ammonium Sulphate Fertilizer N : 20.5 % Min, S : 23.5 % Min ( 1,250 Kg / PP Bag…"
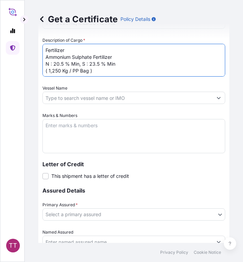
scroll to position [348, 0]
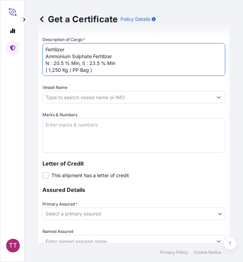
type textarea "Fertilizer Ammonium Sulphate Fertilizer N : 20.5 % Min, S : 23.5 % Min ( 1,250 …"
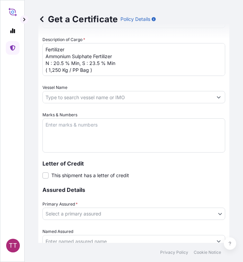
click at [62, 126] on textarea "Marks & Numbers" at bounding box center [133, 135] width 183 height 34
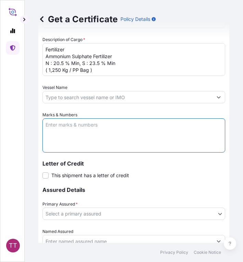
paste textarea "Myanma Awba Industries Co.,Ltd [STREET_ADDRESS][PERSON_NAME],"
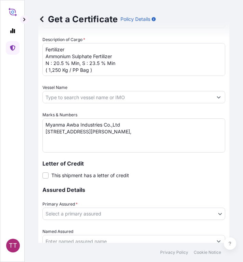
click at [179, 143] on textarea "Myanma Awba Industries Co.,Ltd [STREET_ADDRESS][PERSON_NAME]," at bounding box center [133, 135] width 183 height 34
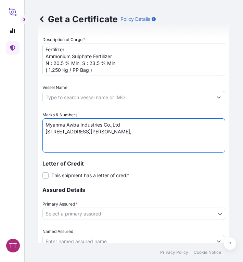
paste textarea "[GEOGRAPHIC_DATA], [GEOGRAPHIC_DATA]."
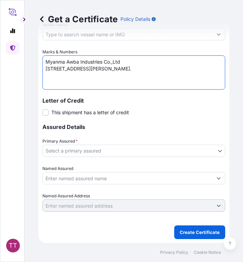
type textarea "Myanma Awba Industries Co.,Ltd [STREET_ADDRESS][PERSON_NAME]."
click at [94, 155] on body "TT Get a Certificate Policy Details Route Details Cover door to port - Add load…" at bounding box center [121, 131] width 243 height 262
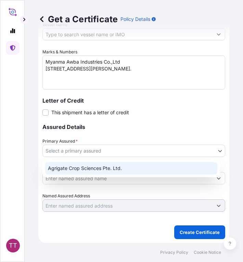
click at [97, 171] on div "Agrigate Crop Sciences Pte. Ltd." at bounding box center [131, 168] width 172 height 12
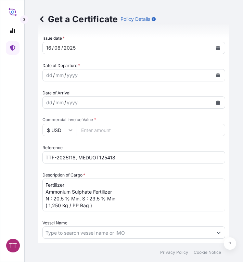
scroll to position [198, 0]
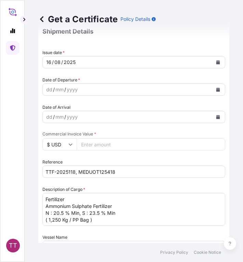
click at [104, 142] on input "Commercial Invoice Value *" at bounding box center [151, 144] width 148 height 12
paste input "112750"
type input "112750"
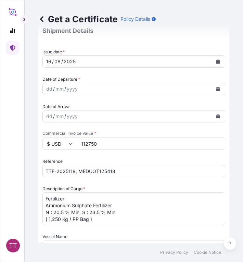
scroll to position [199, 0]
click at [90, 86] on div "dd / mm / yyyy" at bounding box center [128, 88] width 170 height 12
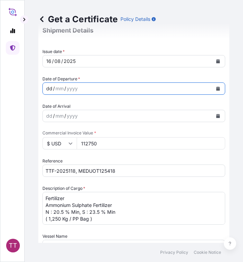
click at [216, 89] on icon "Calendar" at bounding box center [218, 89] width 4 height 4
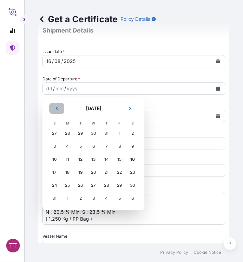
click at [57, 110] on button "Previous" at bounding box center [56, 108] width 15 height 11
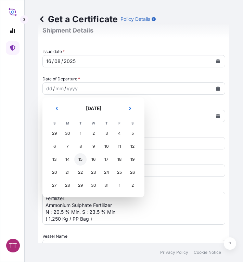
click at [81, 159] on div "15" at bounding box center [80, 159] width 12 height 12
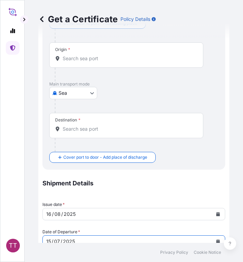
scroll to position [28, 0]
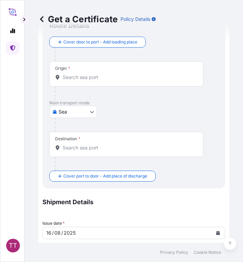
click at [85, 79] on input "Origin *" at bounding box center [129, 77] width 132 height 7
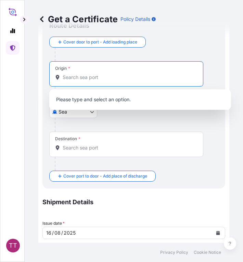
type input "m"
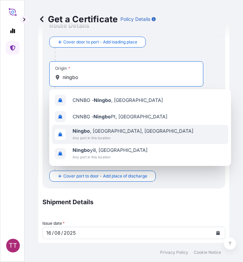
click at [89, 134] on span "[GEOGRAPHIC_DATA] , [GEOGRAPHIC_DATA], [GEOGRAPHIC_DATA]" at bounding box center [133, 131] width 121 height 7
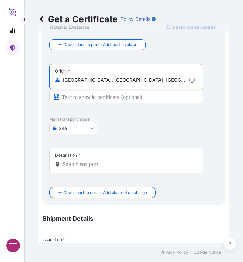
type input "[GEOGRAPHIC_DATA], [GEOGRAPHIC_DATA], [GEOGRAPHIC_DATA]"
click at [76, 164] on input "Destination *" at bounding box center [129, 164] width 132 height 7
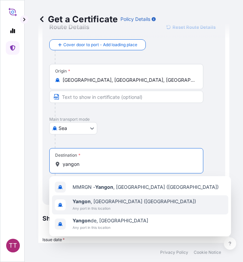
click at [79, 200] on b "Yangon" at bounding box center [82, 201] width 18 height 6
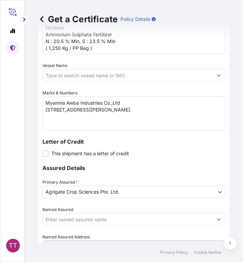
scroll to position [441, 0]
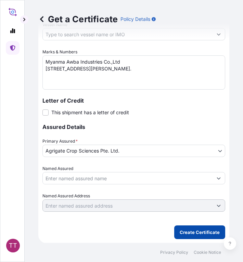
type input "[GEOGRAPHIC_DATA], [GEOGRAPHIC_DATA] ([GEOGRAPHIC_DATA])"
click at [185, 231] on p "Create Certificate" at bounding box center [200, 232] width 40 height 7
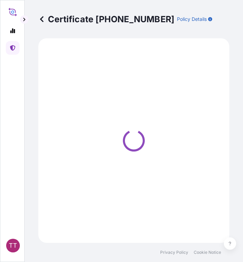
select select "Sea"
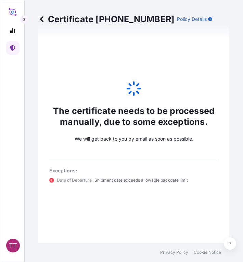
scroll to position [698, 0]
